Goal: Entertainment & Leisure: Consume media (video, audio)

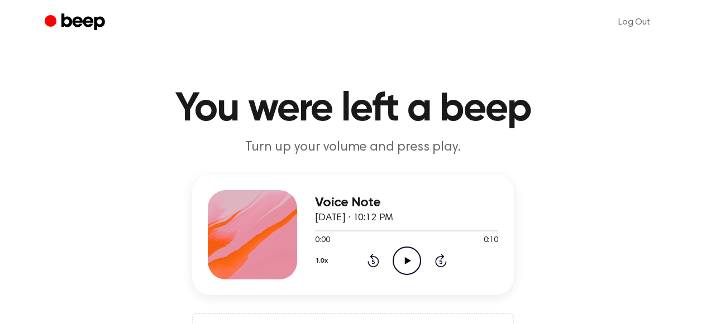
click at [411, 266] on icon "Play Audio" at bounding box center [407, 261] width 28 height 28
click at [417, 271] on icon "Play Audio" at bounding box center [407, 261] width 28 height 28
